Goal: Find specific page/section: Find specific page/section

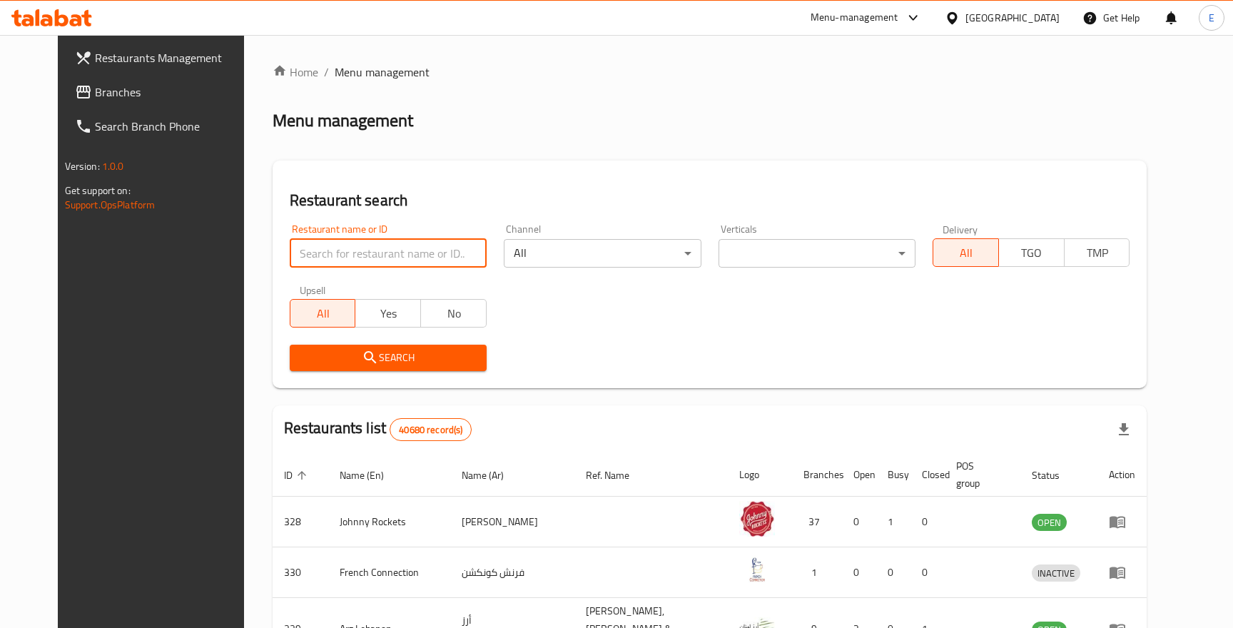
click at [352, 250] on input "search" at bounding box center [388, 253] width 197 height 29
paste input "17407"
click button "Search" at bounding box center [388, 358] width 197 height 26
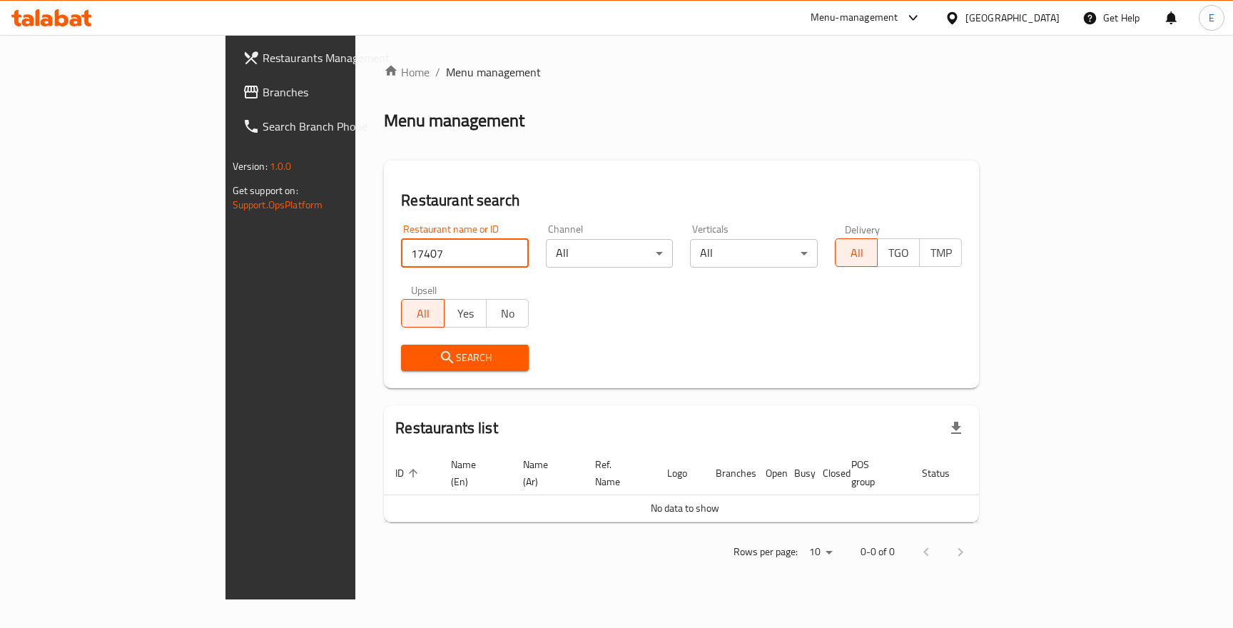
click at [401, 258] on input "17407" at bounding box center [465, 253] width 128 height 29
paste input "690096"
click button "Search" at bounding box center [465, 358] width 128 height 26
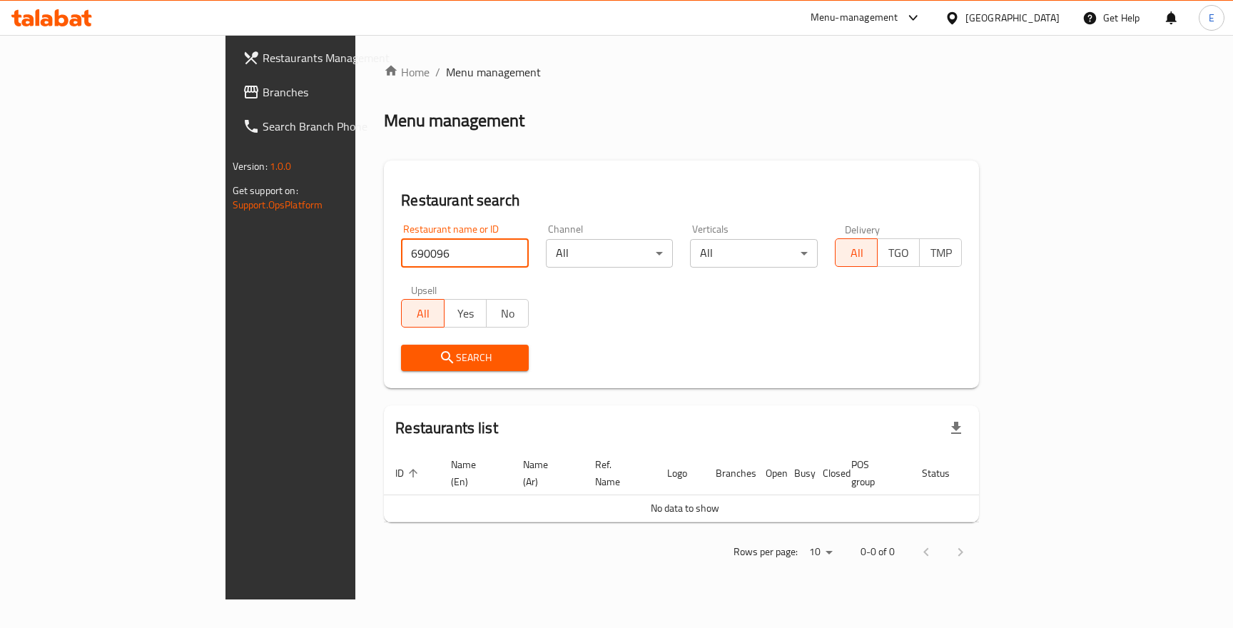
click at [401, 258] on input "690096" at bounding box center [465, 253] width 128 height 29
type input "catch 22"
click button "Search" at bounding box center [465, 358] width 128 height 26
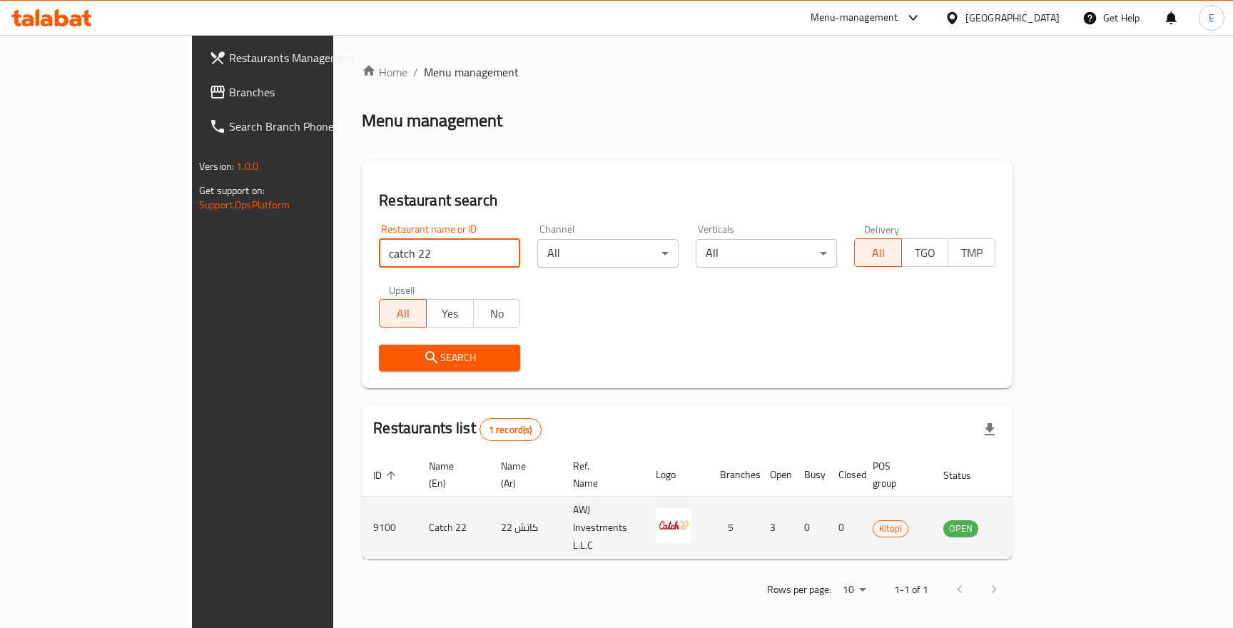
click at [1035, 522] on icon "enhanced table" at bounding box center [1027, 528] width 16 height 12
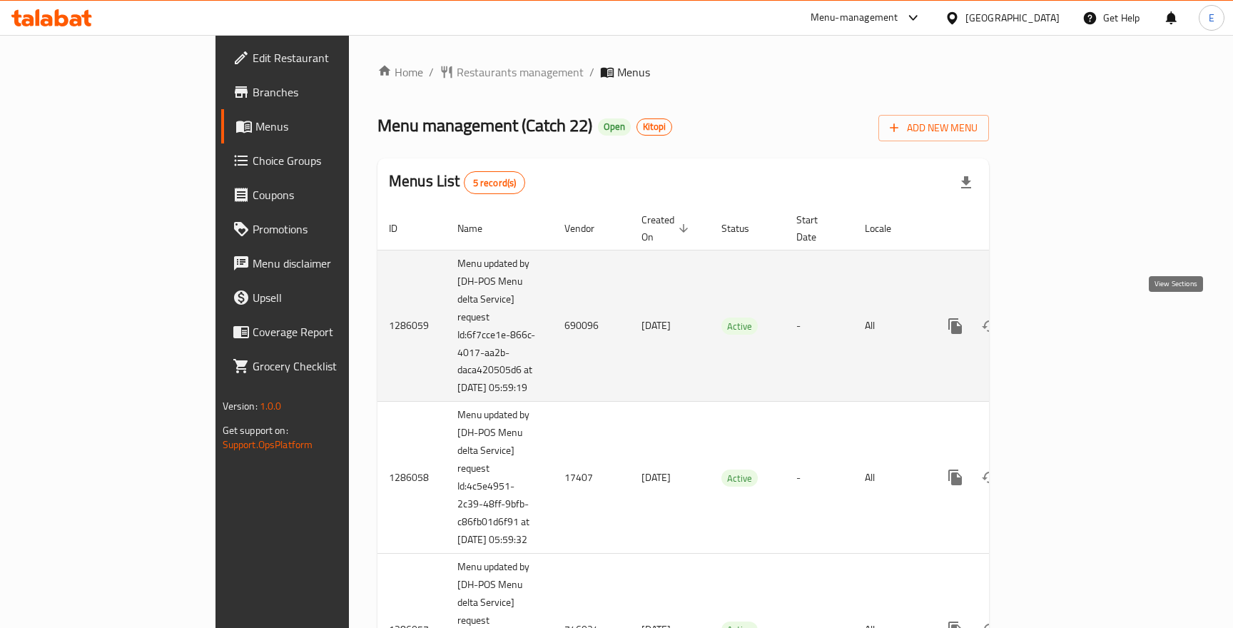
click at [1067, 319] on icon "enhanced table" at bounding box center [1058, 326] width 17 height 17
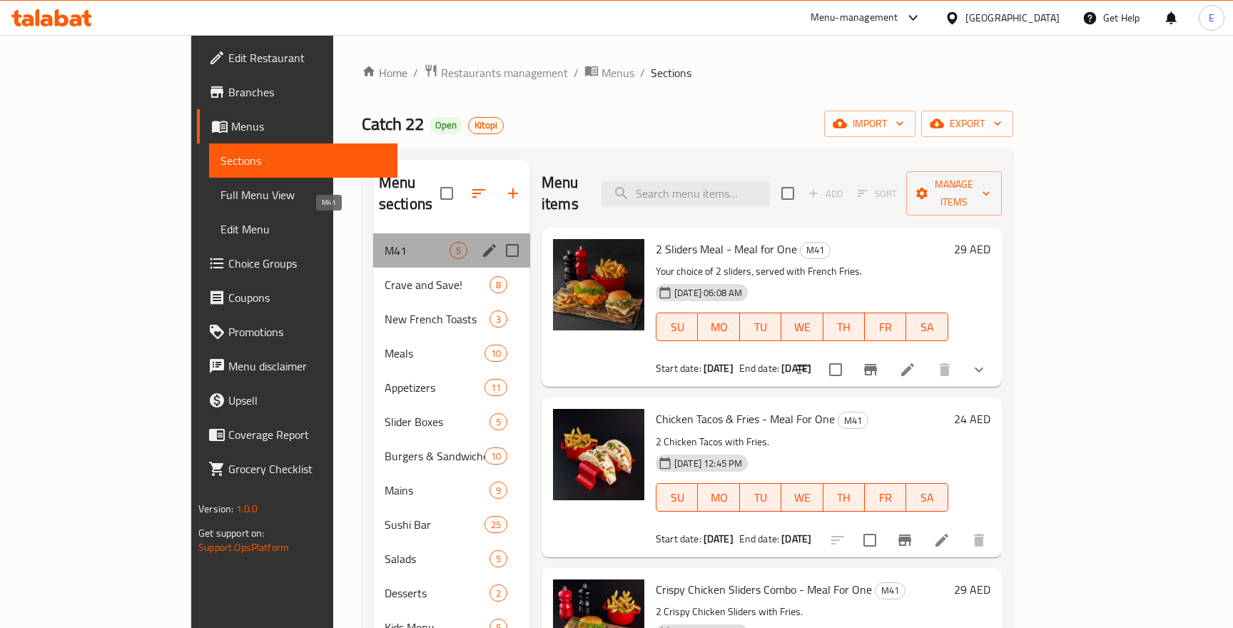
click at [385, 242] on span "M41" at bounding box center [417, 250] width 65 height 17
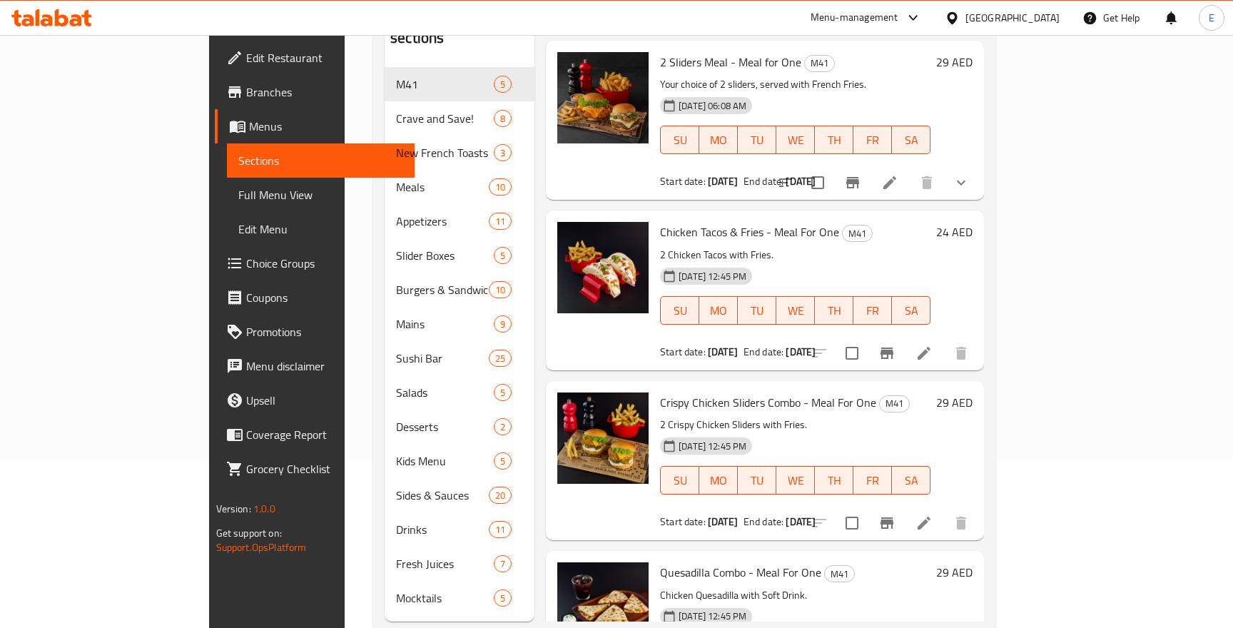
scroll to position [20, 0]
